Goal: Information Seeking & Learning: Learn about a topic

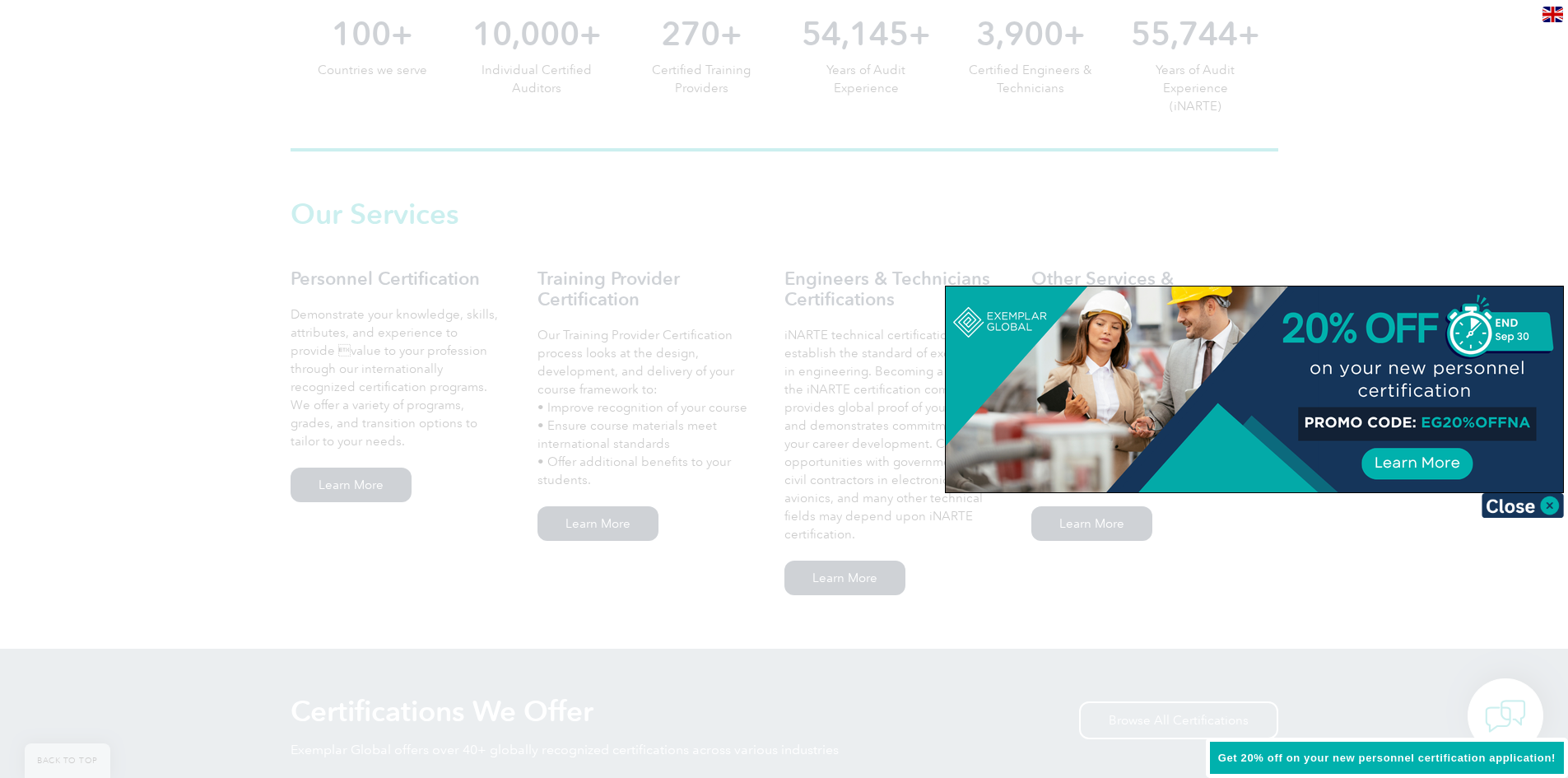
scroll to position [988, 0]
click at [1545, 501] on img at bounding box center [1523, 505] width 82 height 25
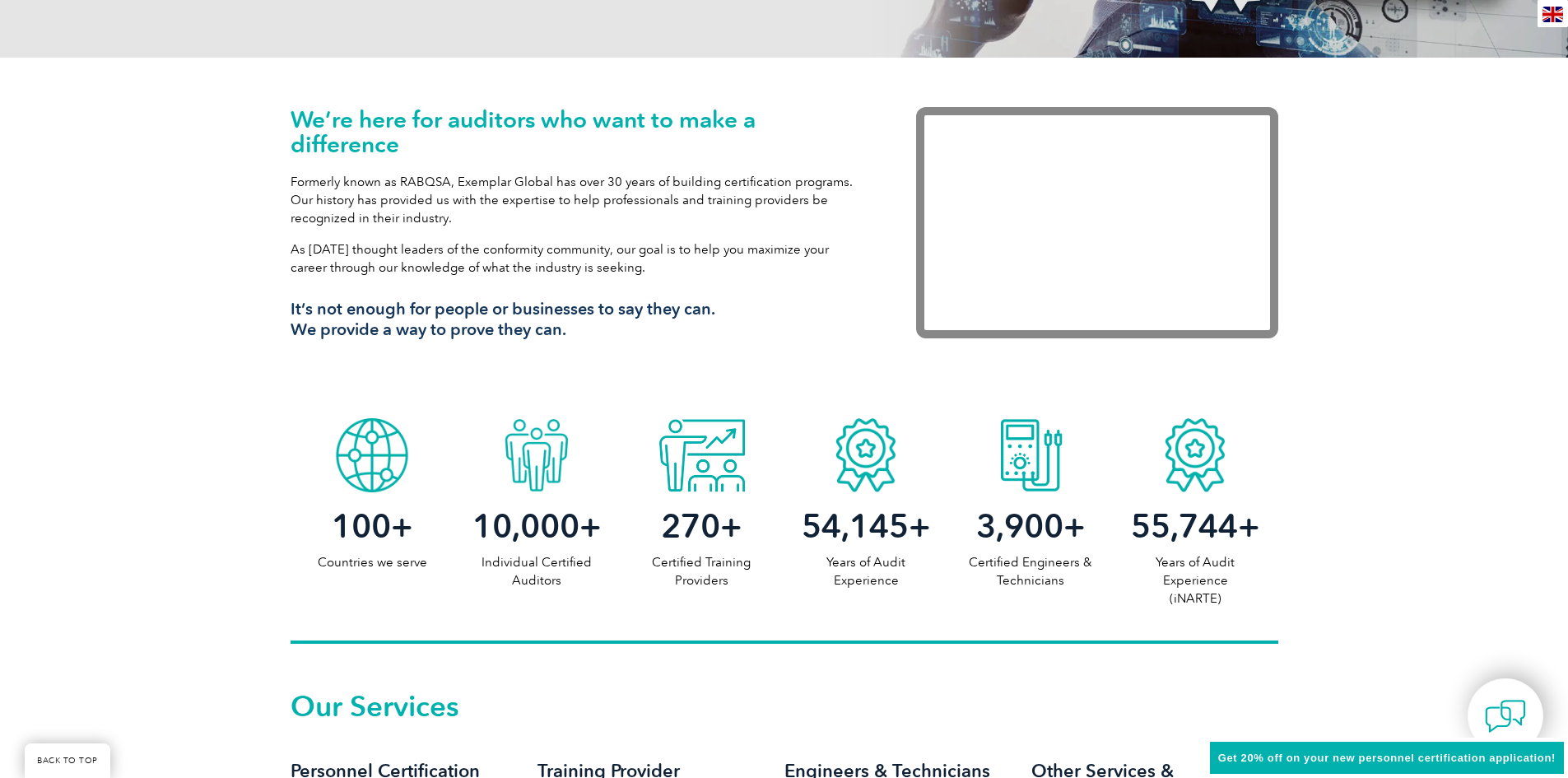
scroll to position [82, 0]
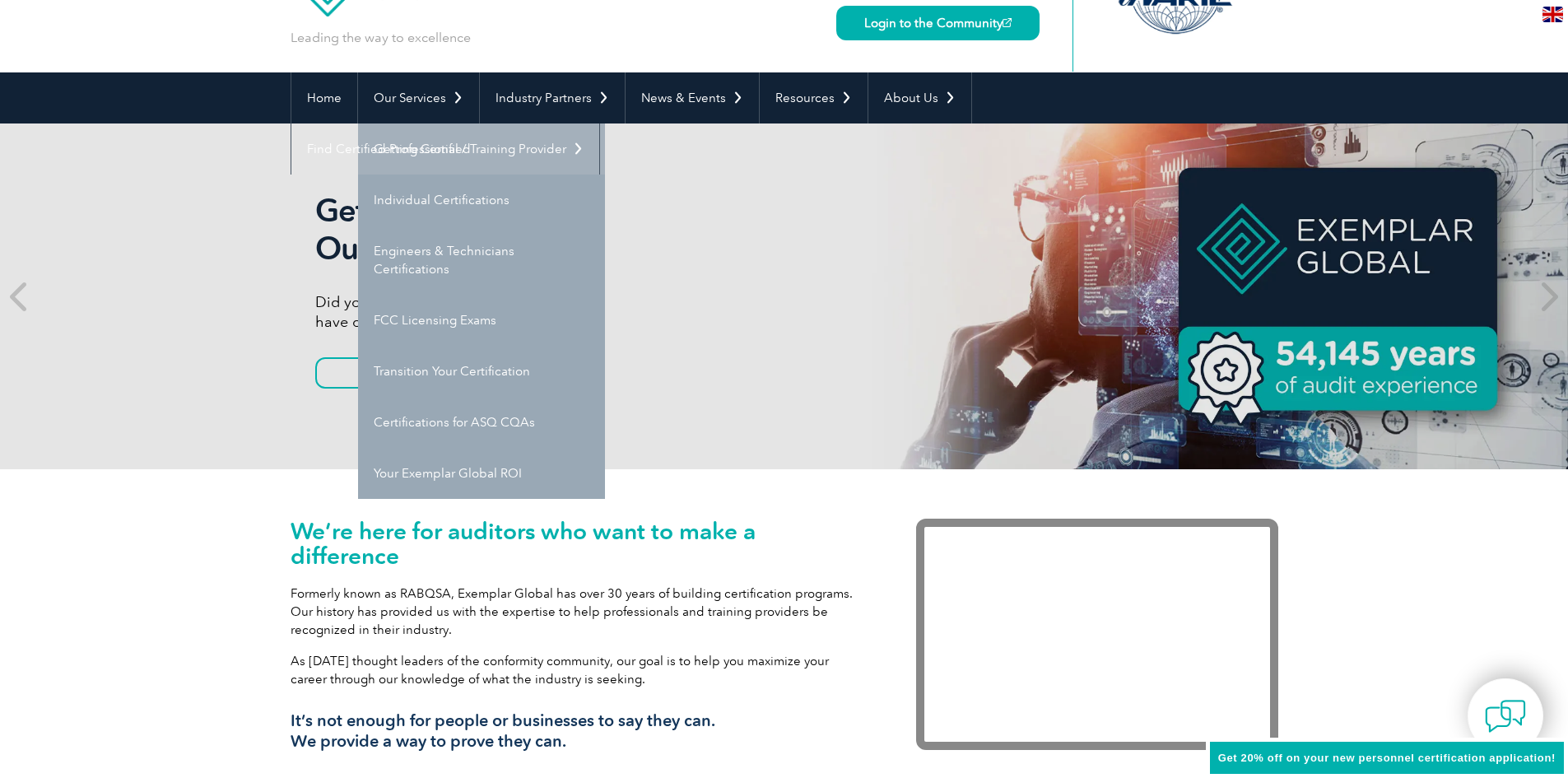
click at [436, 148] on link "Getting Certified" at bounding box center [481, 148] width 247 height 51
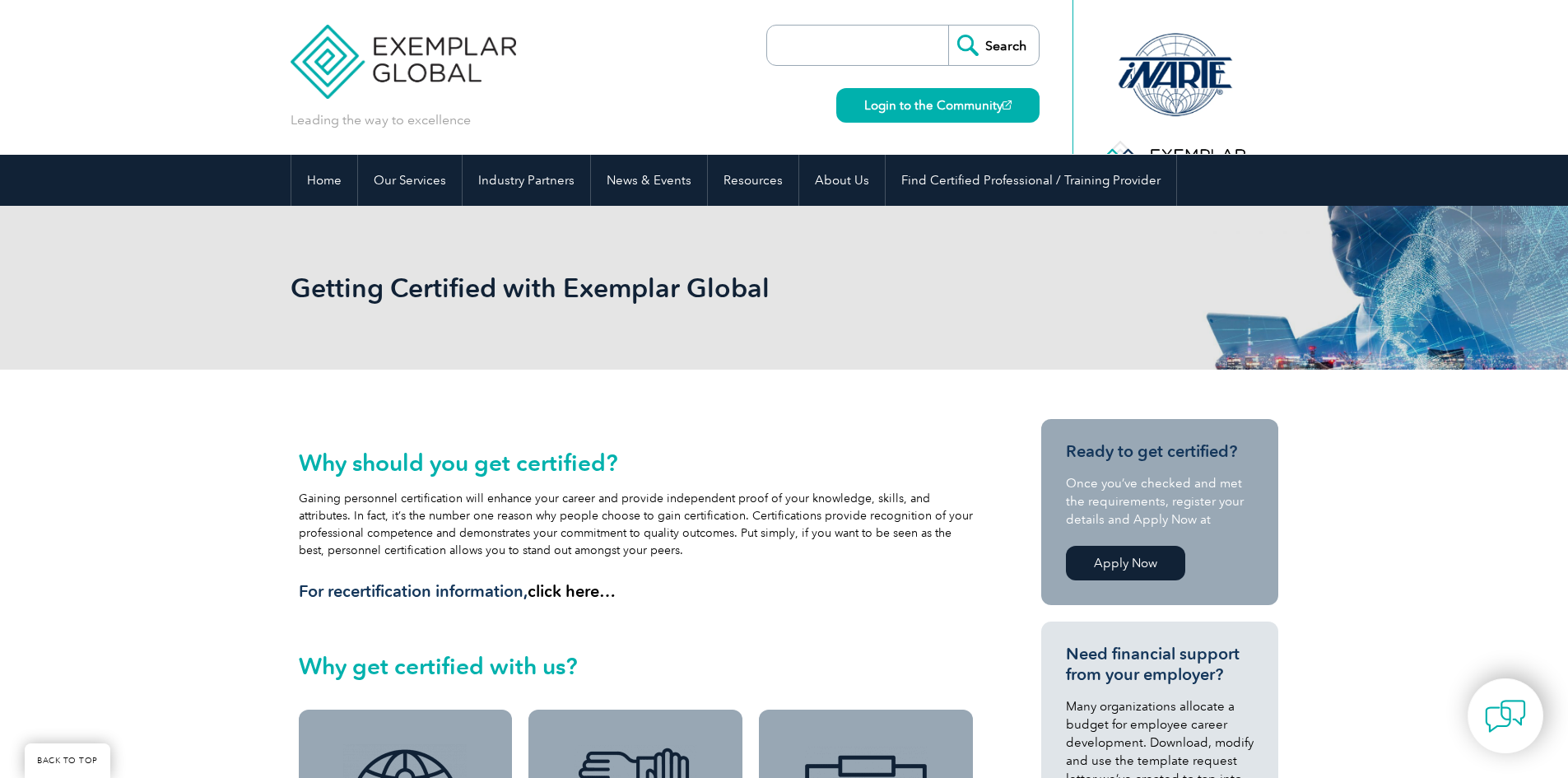
scroll to position [577, 0]
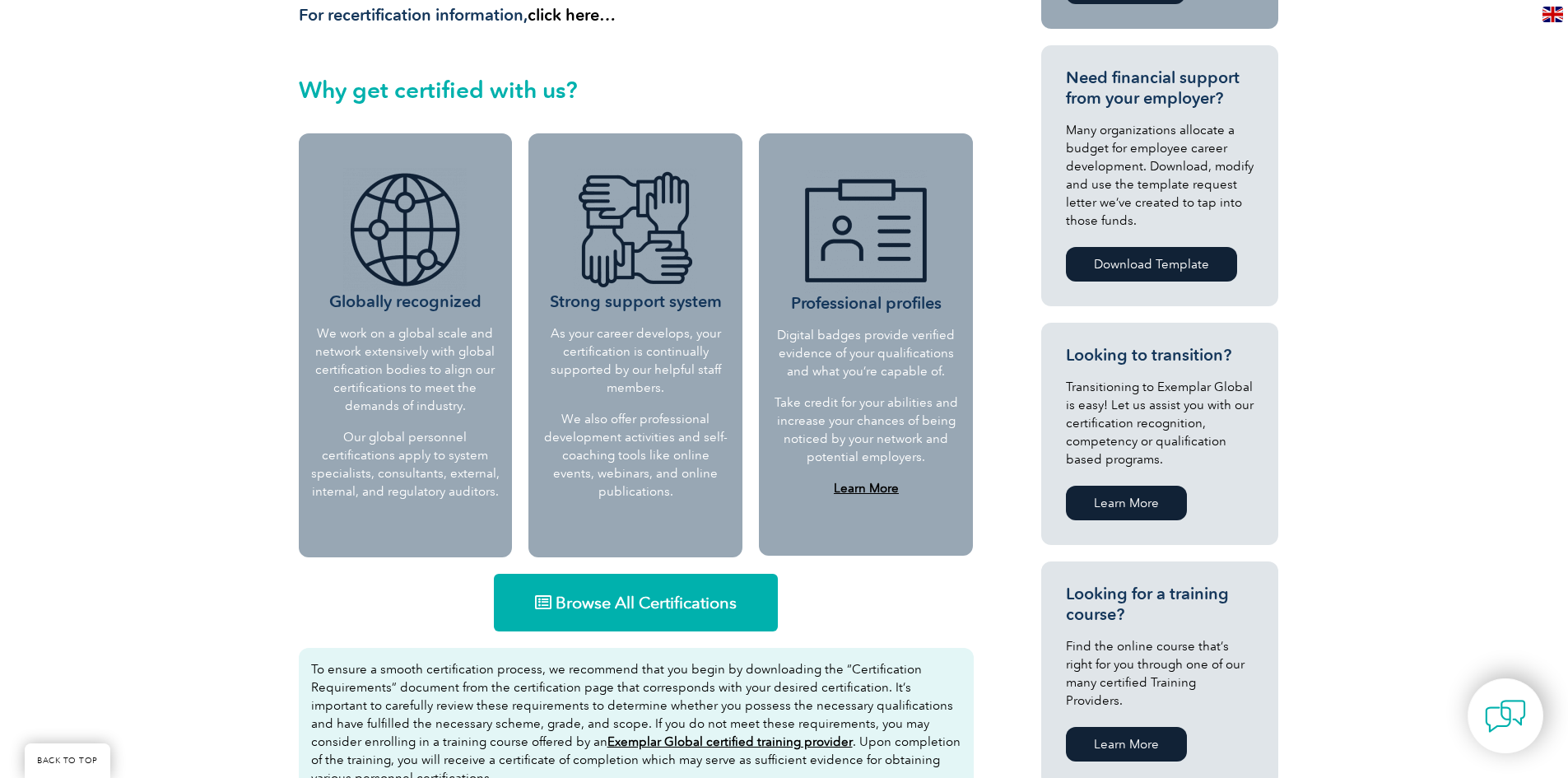
click at [695, 596] on span "Browse All Certifications" at bounding box center [646, 602] width 181 height 16
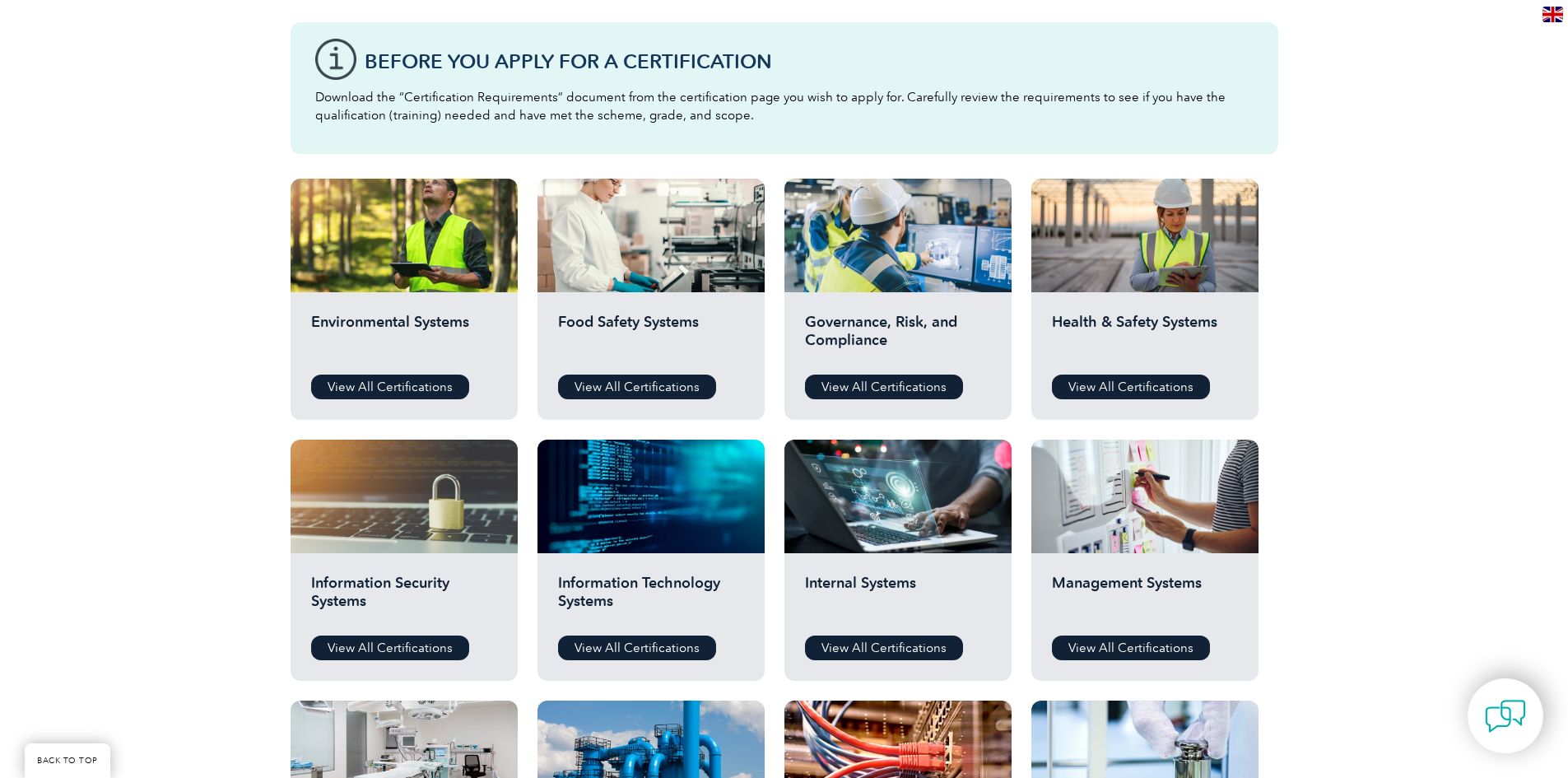
scroll to position [412, 0]
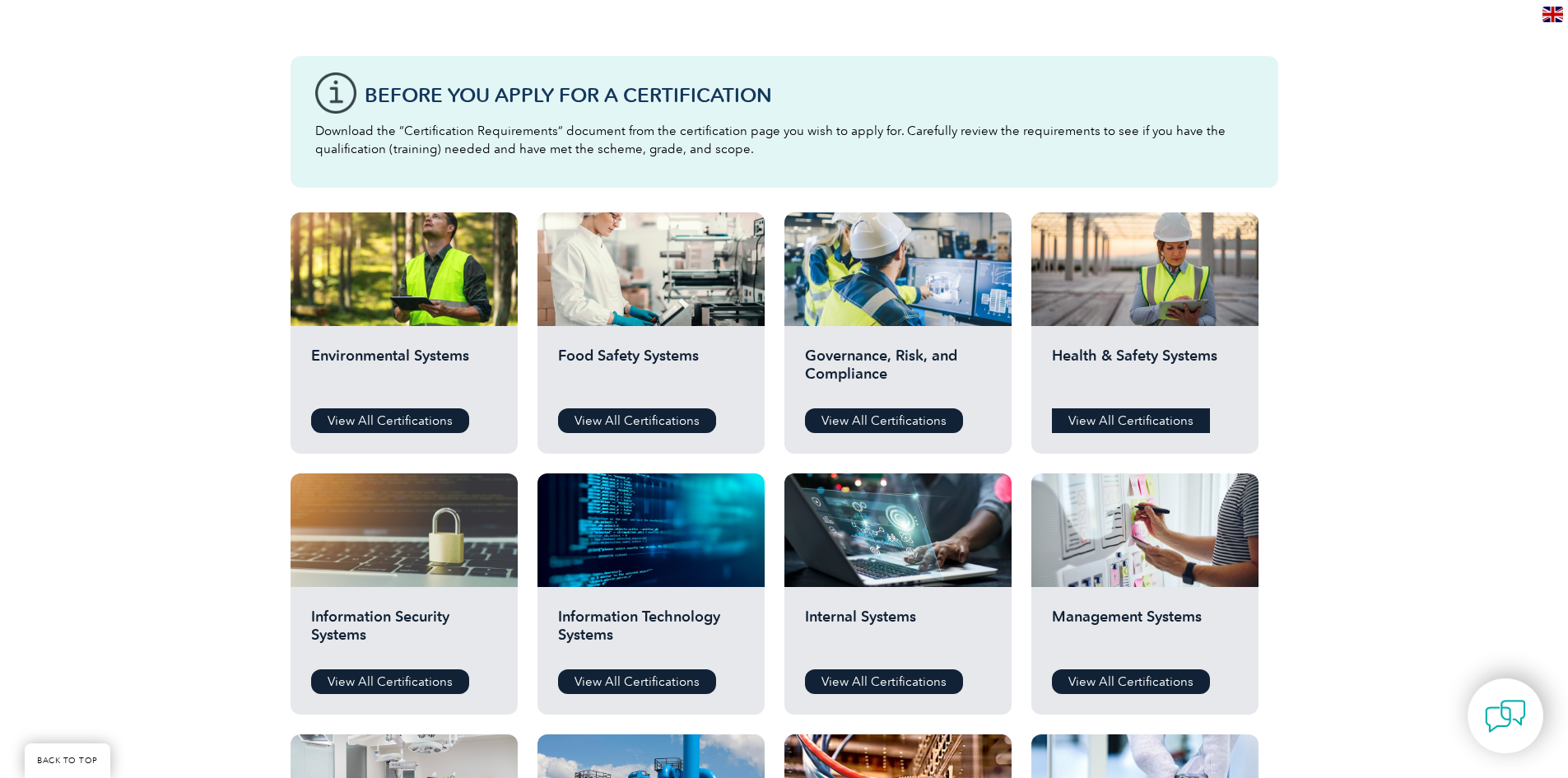
click at [1145, 426] on link "View All Certifications" at bounding box center [1131, 420] width 158 height 25
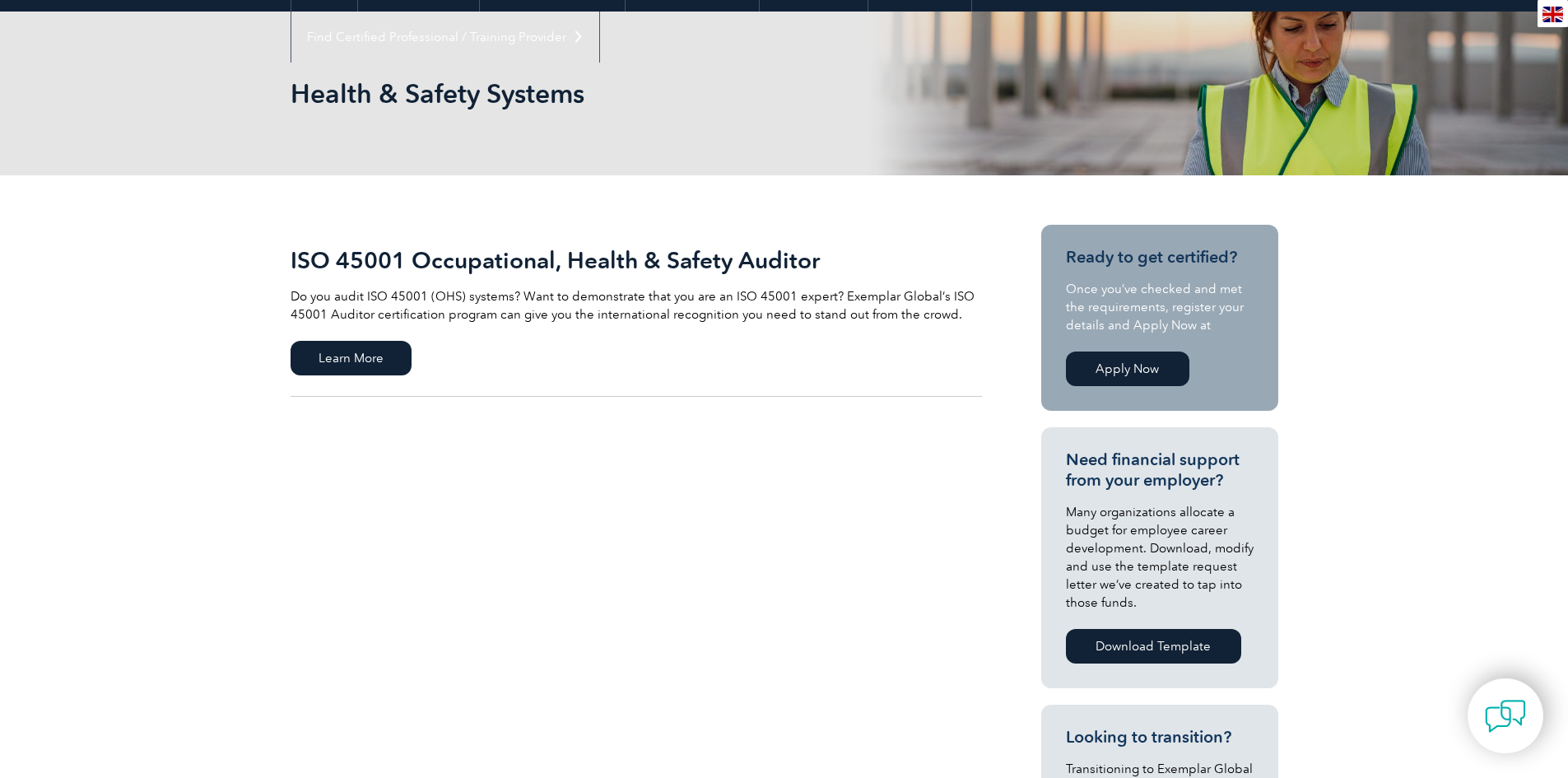
scroll to position [247, 0]
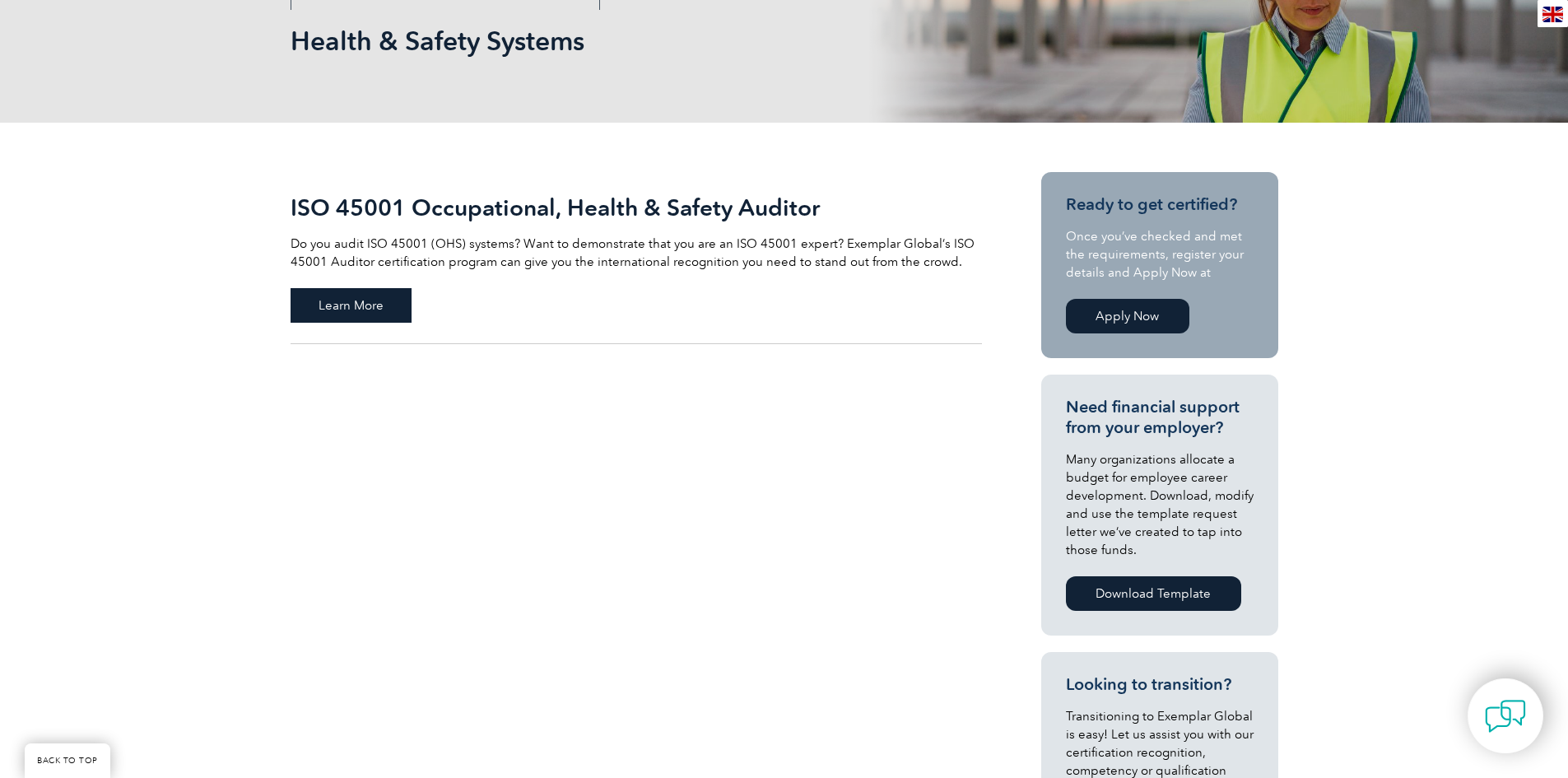
click at [374, 310] on span "Learn More" at bounding box center [351, 306] width 122 height 35
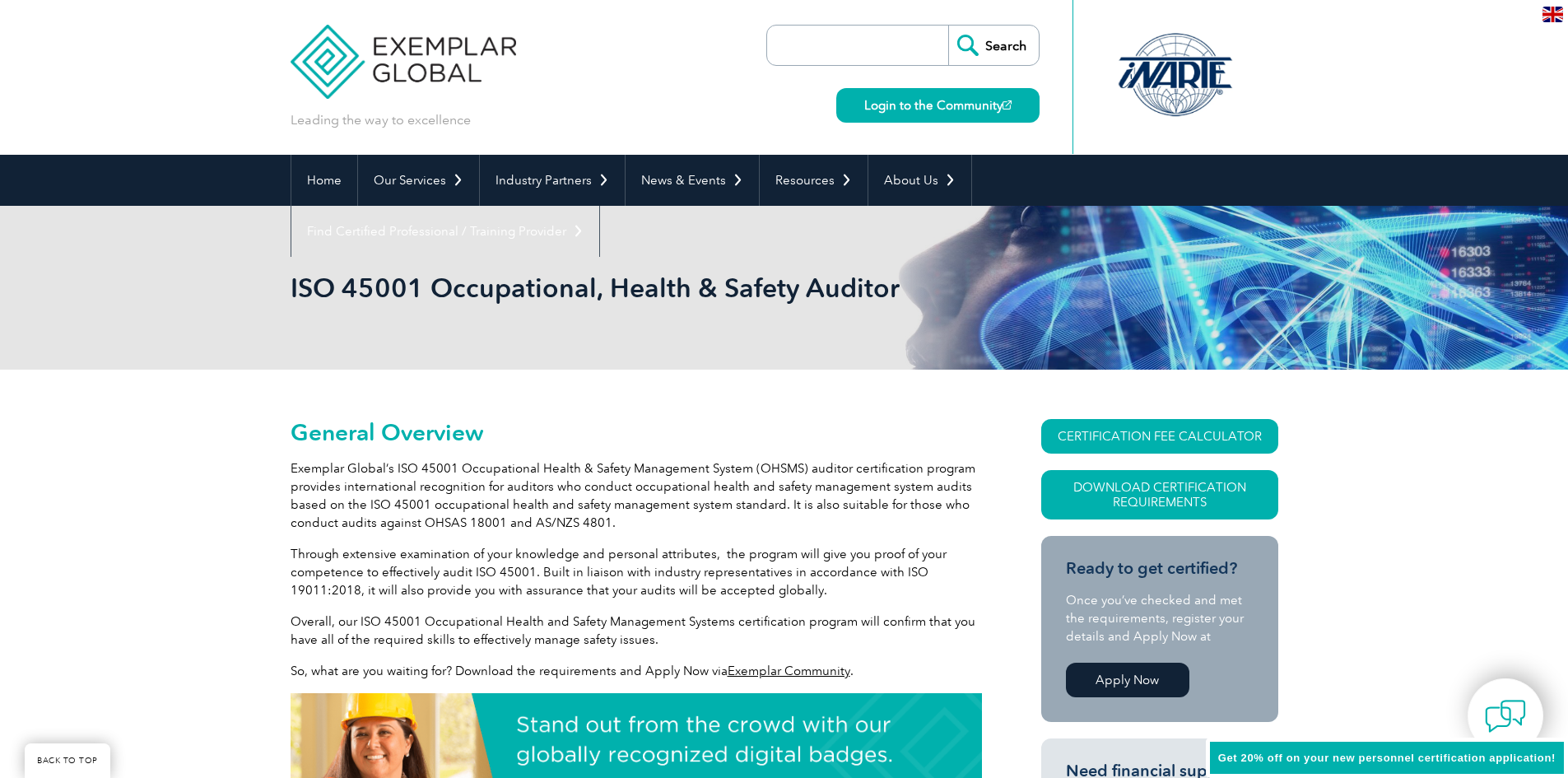
scroll to position [364, 0]
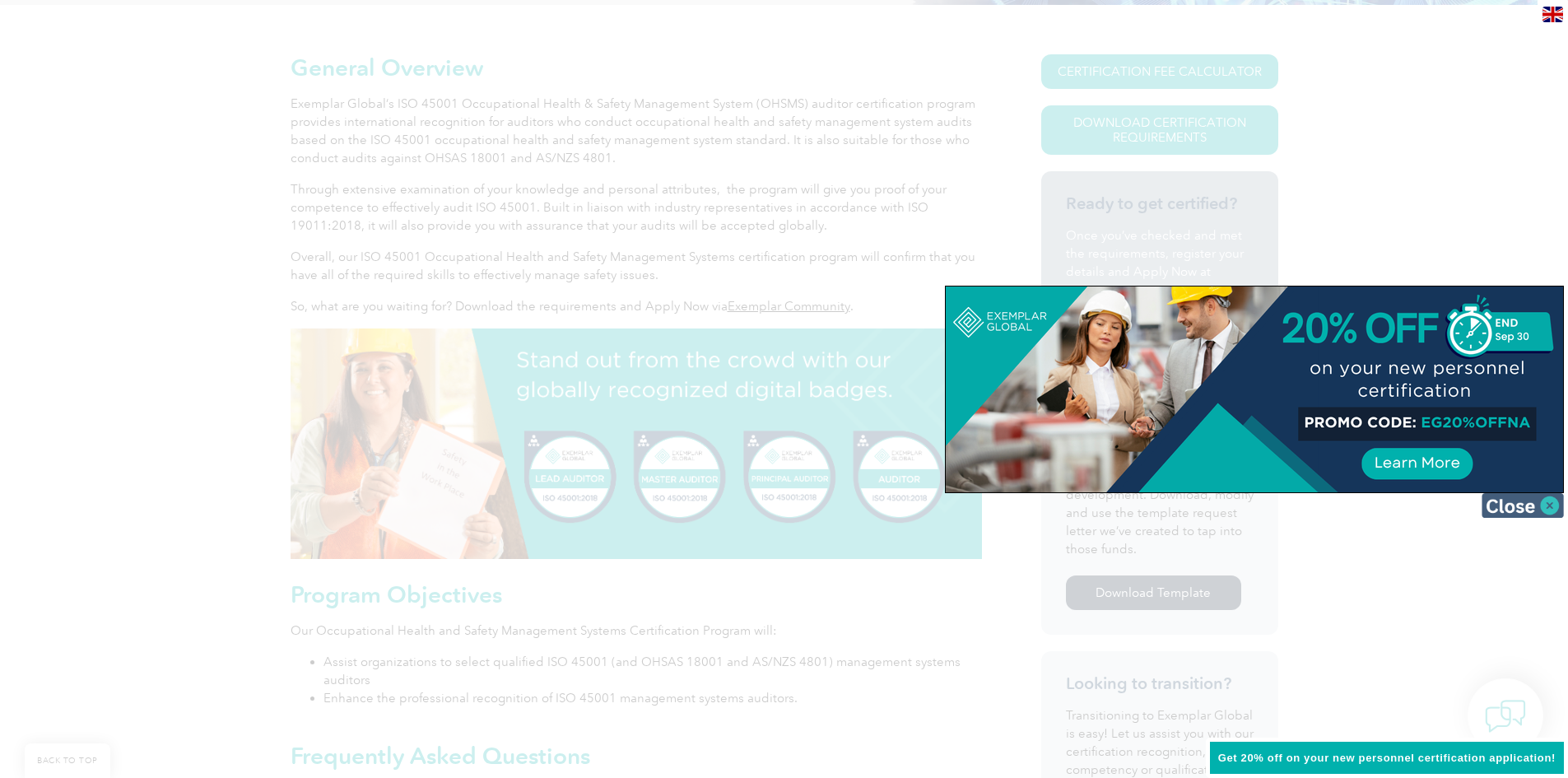
click at [1541, 502] on img at bounding box center [1523, 505] width 82 height 25
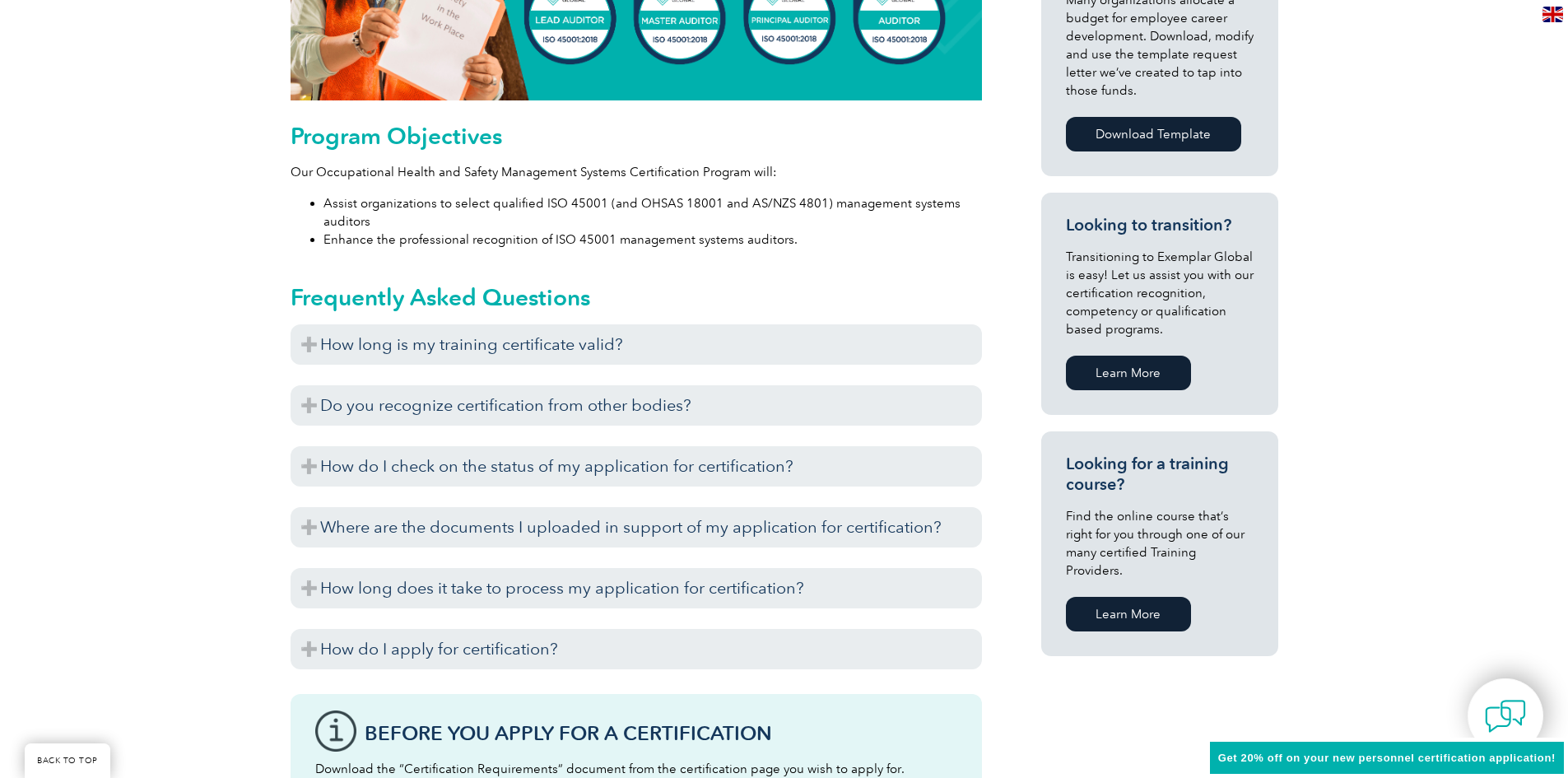
scroll to position [941, 0]
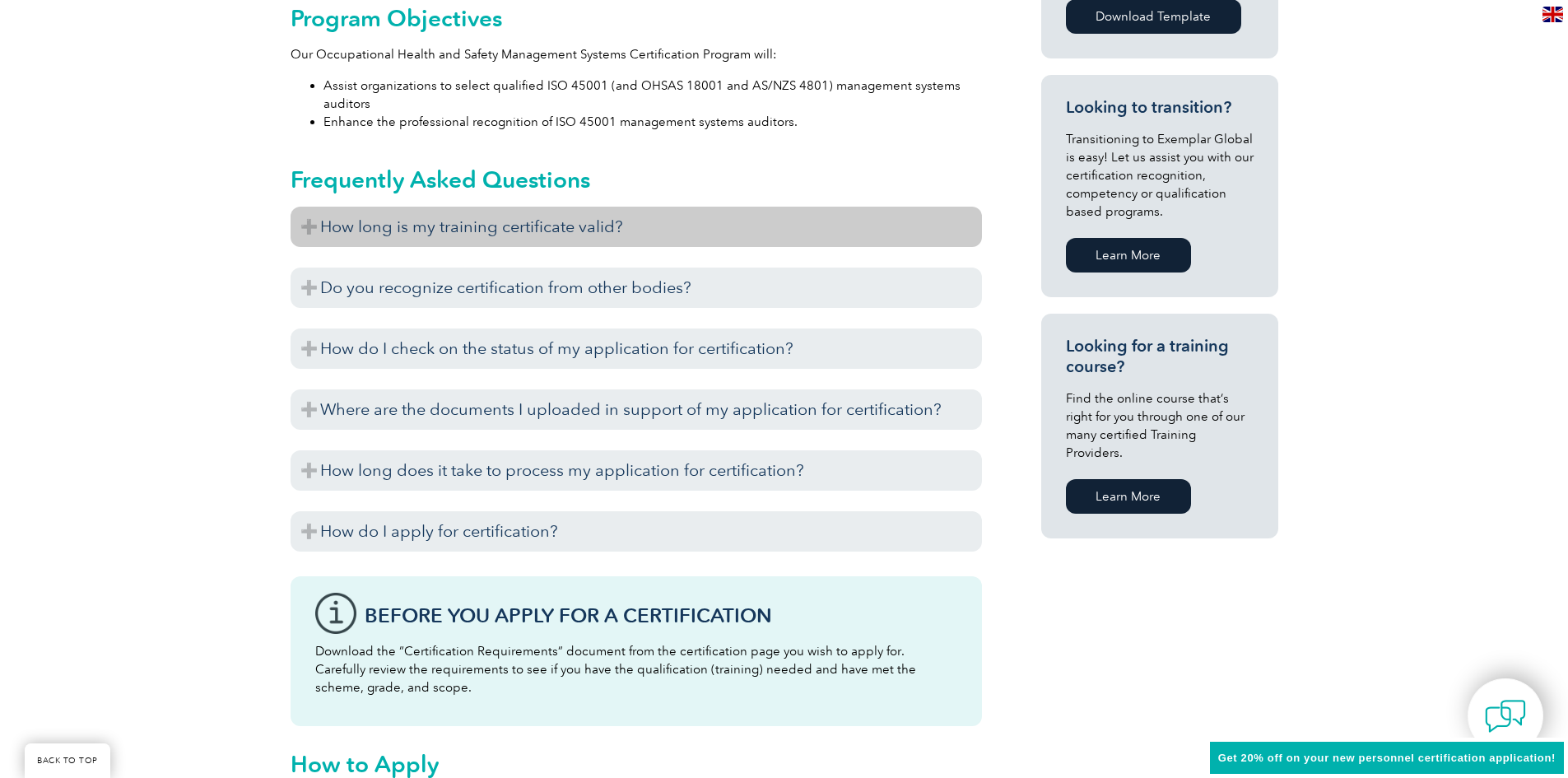
click at [693, 239] on h3 "How long is my training certificate valid?" at bounding box center [635, 227] width 691 height 40
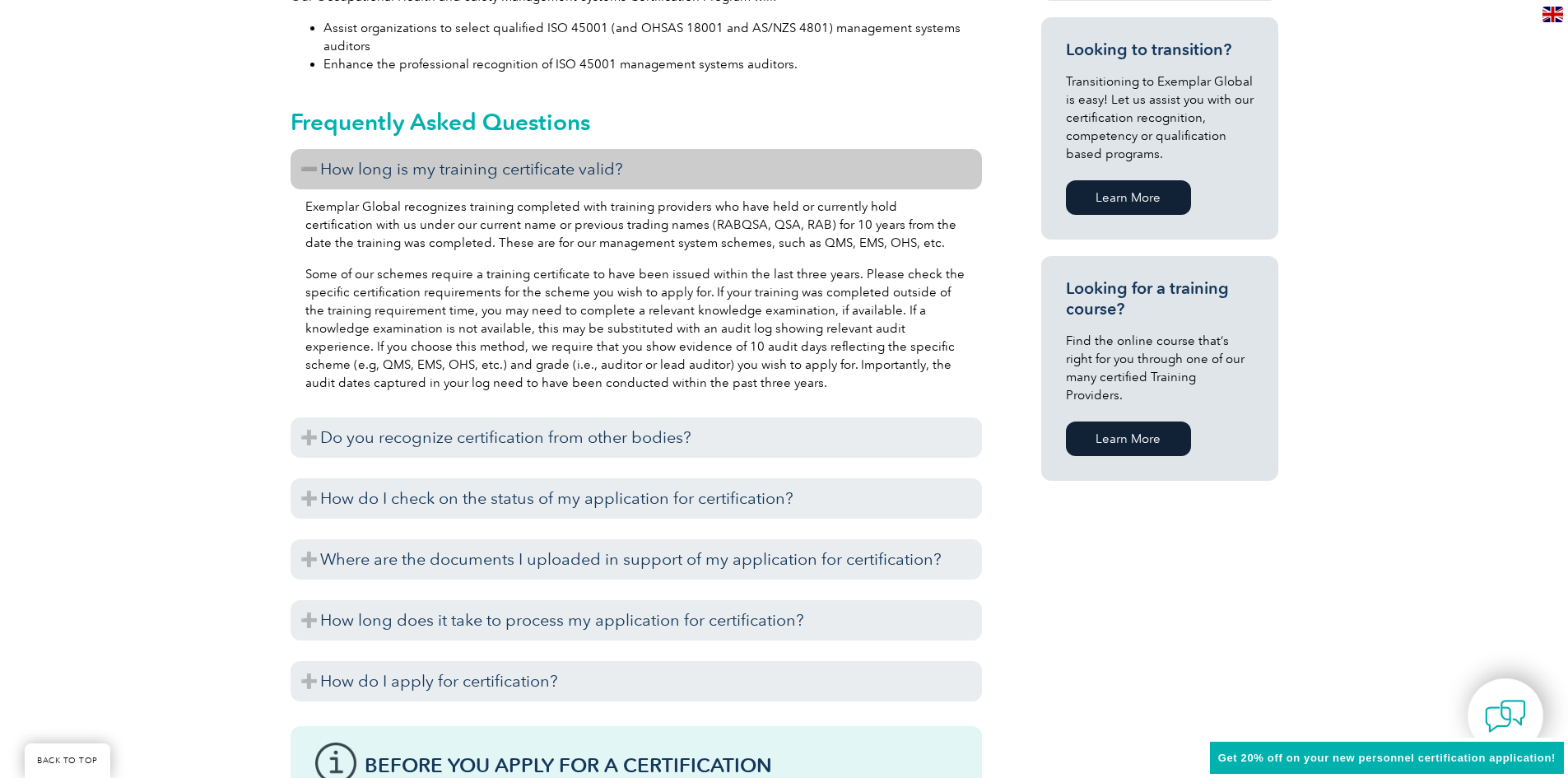
scroll to position [1106, 0]
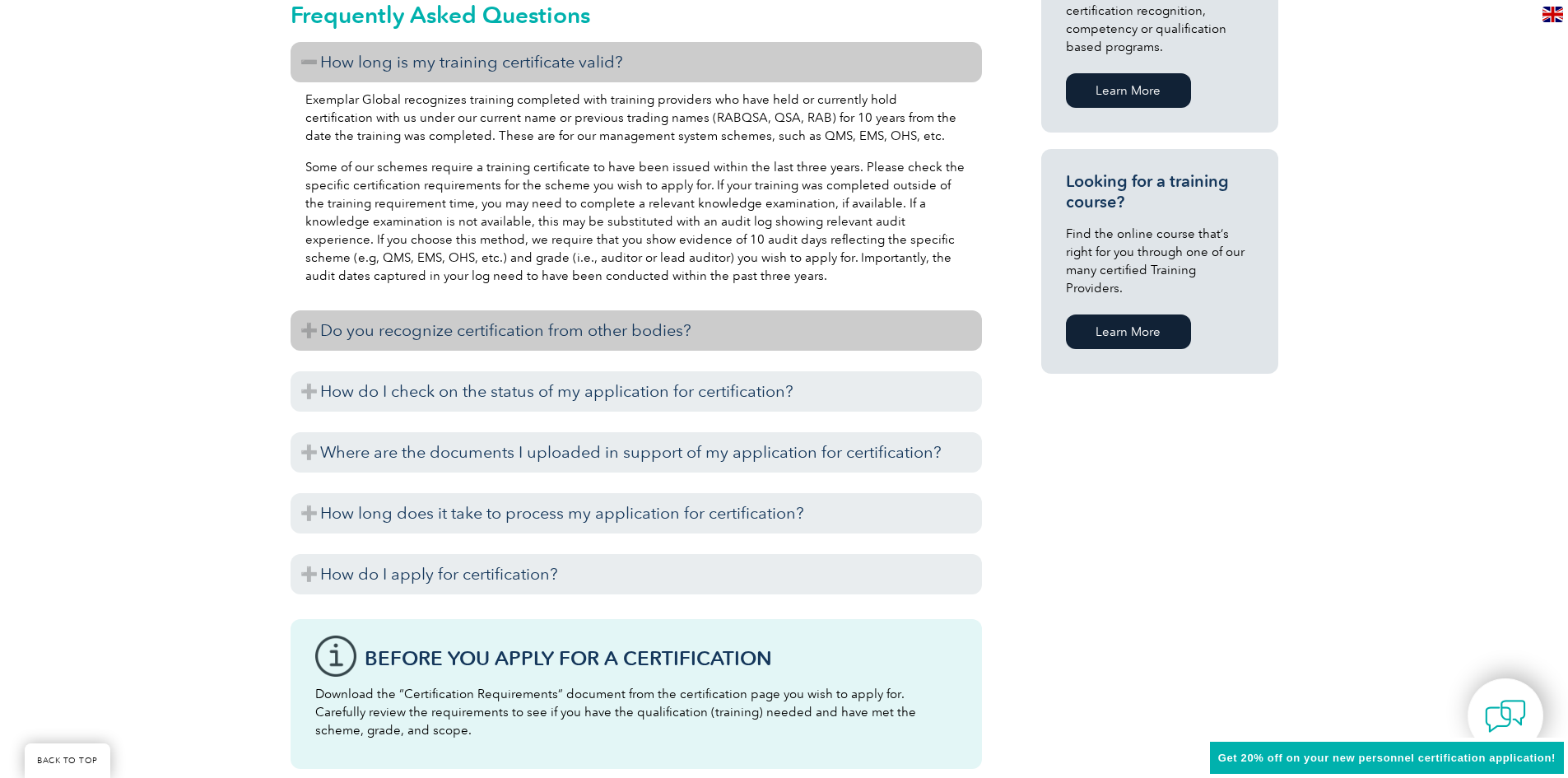
click at [713, 326] on h3 "Do you recognize certification from other bodies?" at bounding box center [635, 331] width 691 height 40
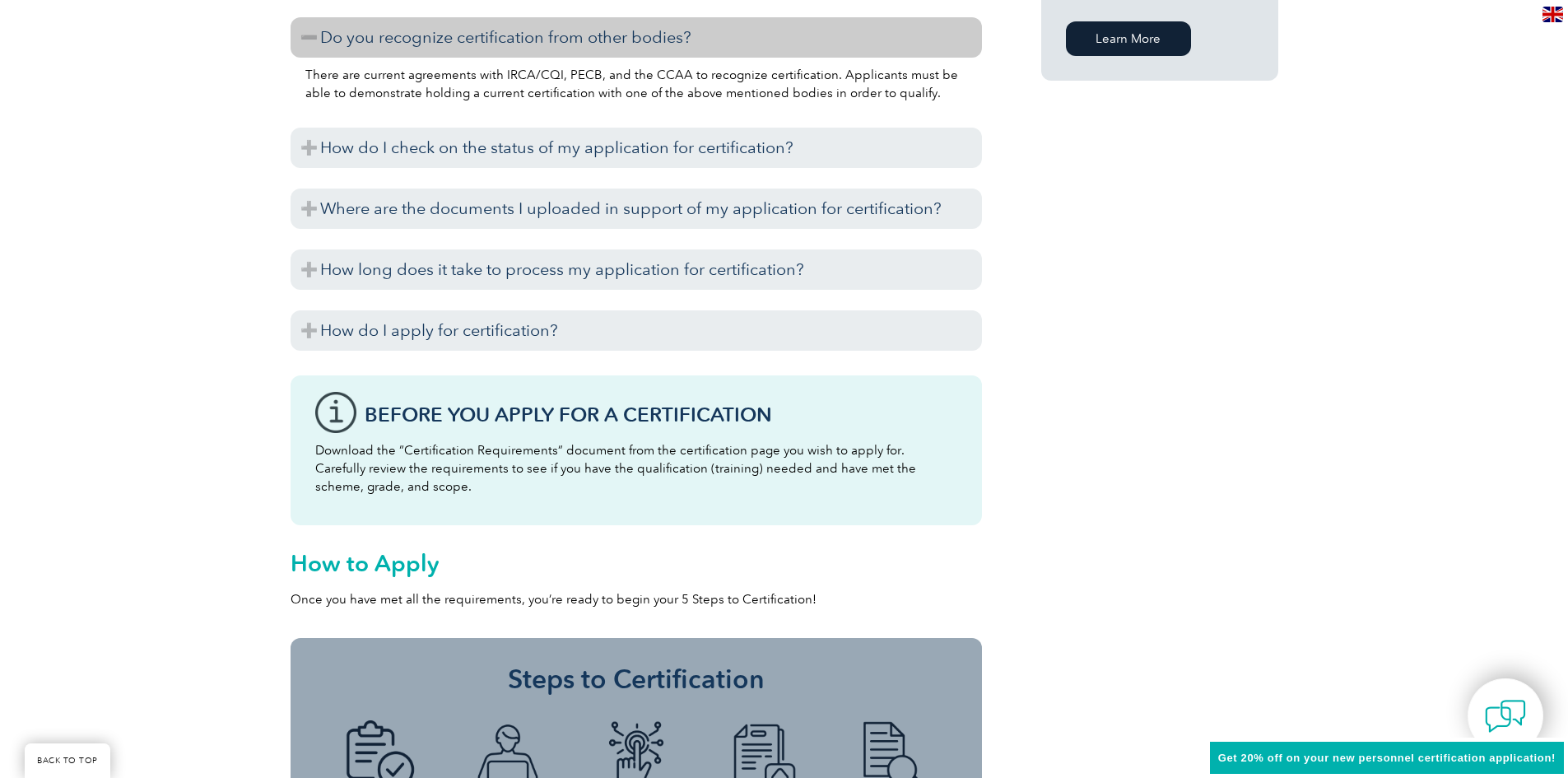
scroll to position [1435, 0]
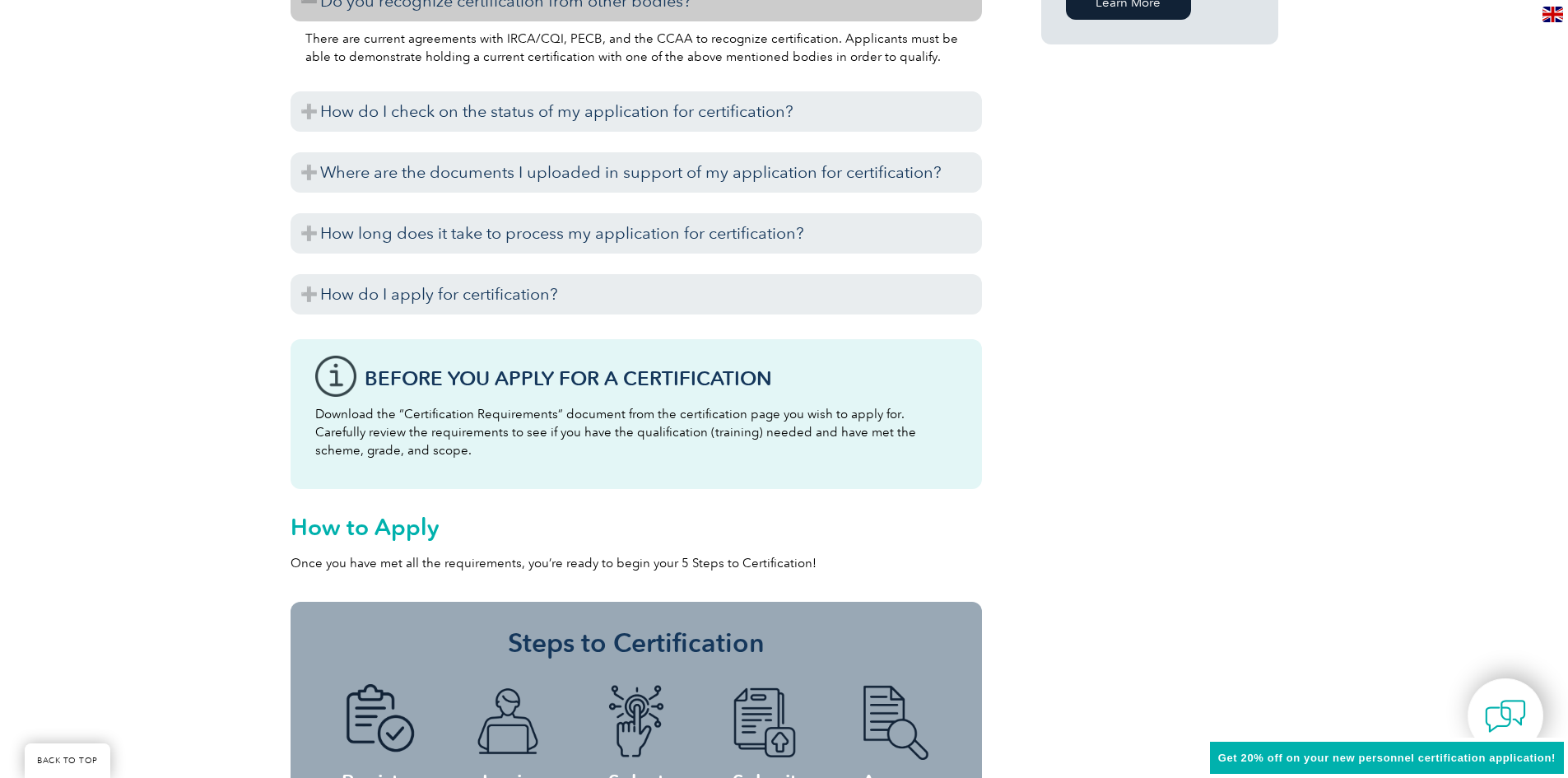
click at [717, 312] on h3 "How do I apply for certification?" at bounding box center [635, 294] width 691 height 40
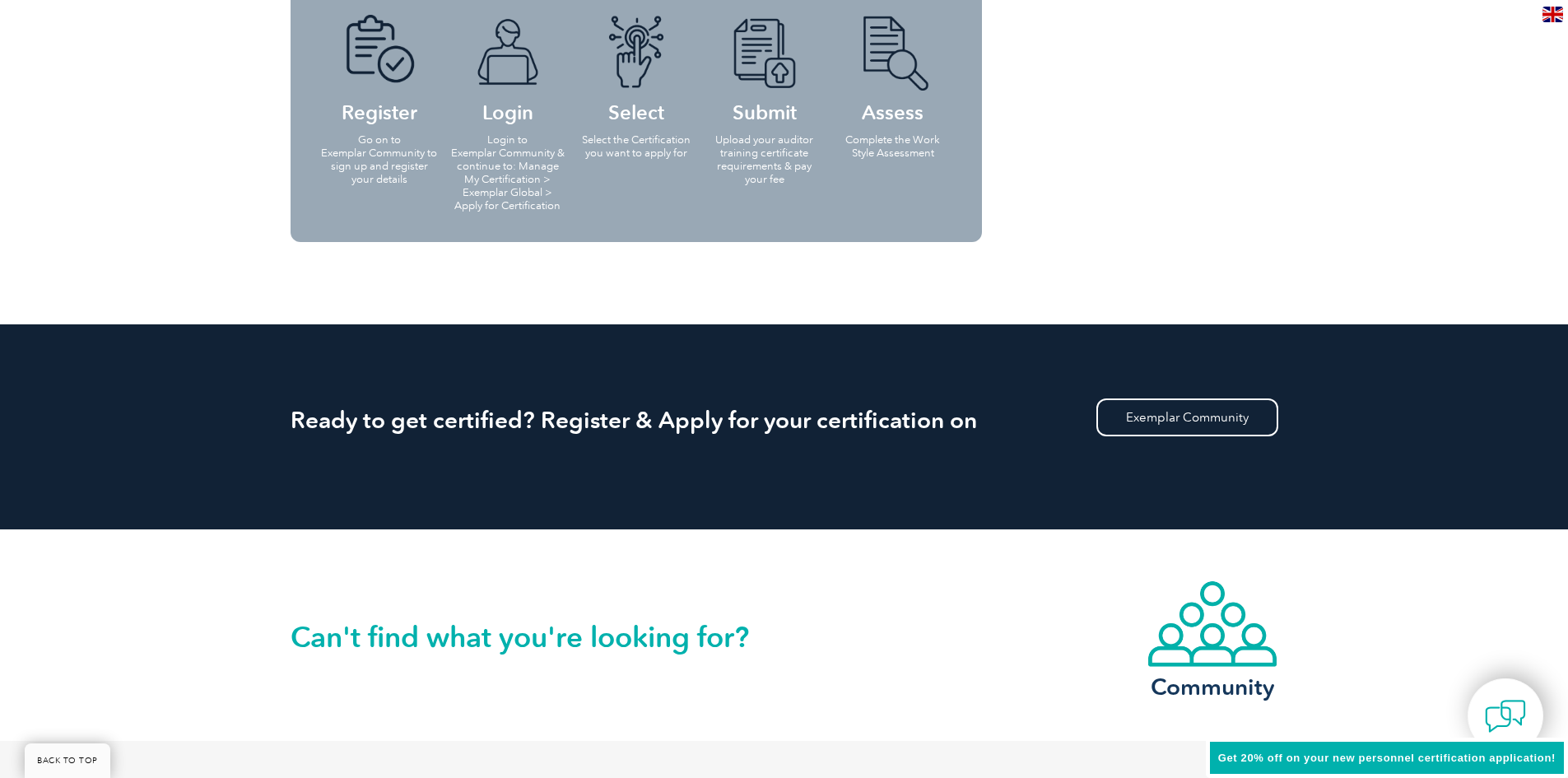
scroll to position [2505, 0]
